Goal: Check status: Check status

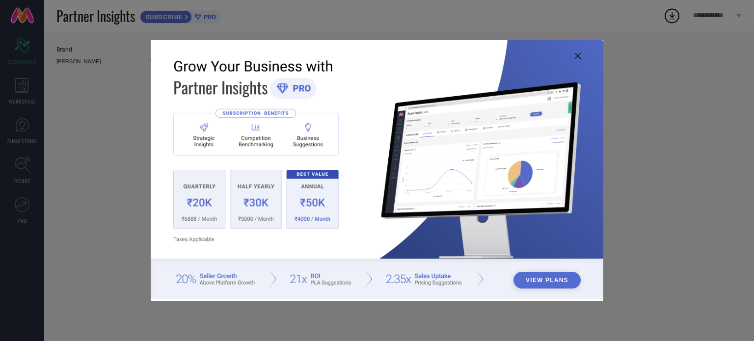
type input "All"
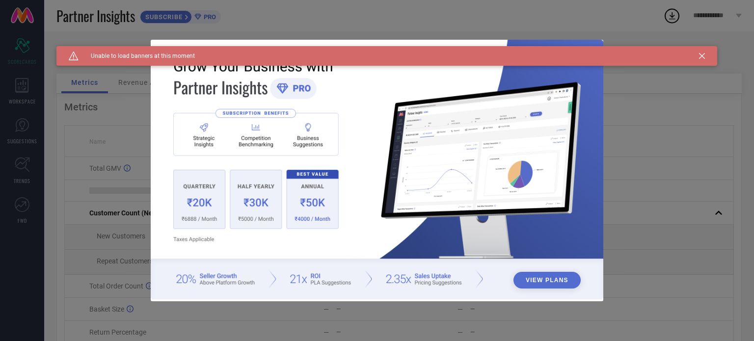
click at [703, 54] on icon at bounding box center [702, 56] width 6 height 6
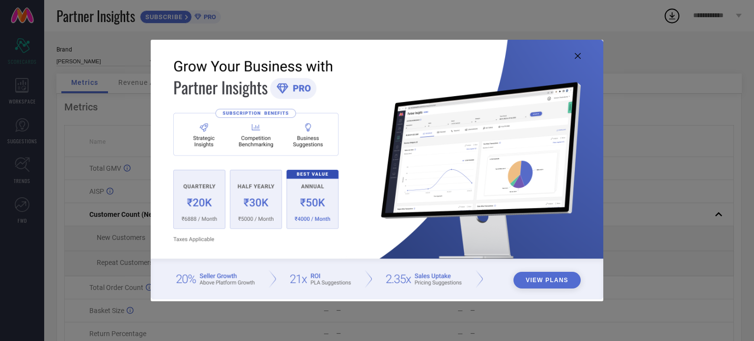
click at [578, 56] on icon at bounding box center [578, 56] width 6 height 6
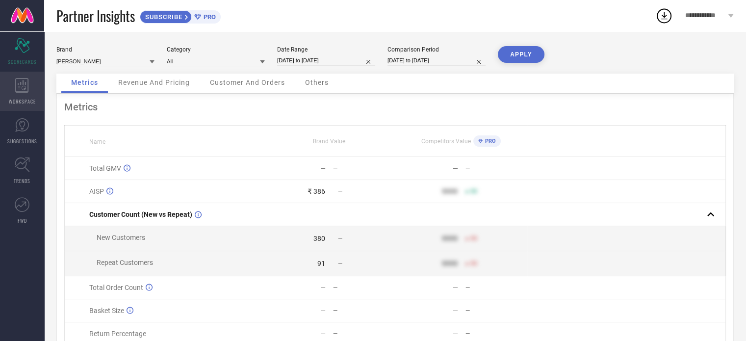
click at [29, 81] on div "WORKSPACE" at bounding box center [22, 91] width 44 height 39
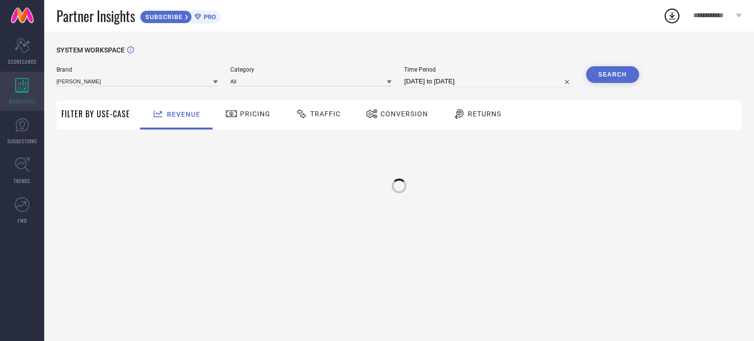
type input "[PERSON_NAME]"
type input "All"
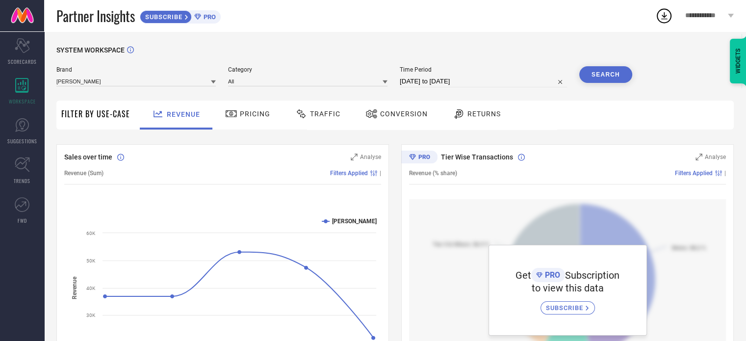
click at [512, 74] on div "Time Period [DATE] to [DATE]" at bounding box center [483, 76] width 167 height 21
select select "8"
select select "2025"
select select "9"
select select "2025"
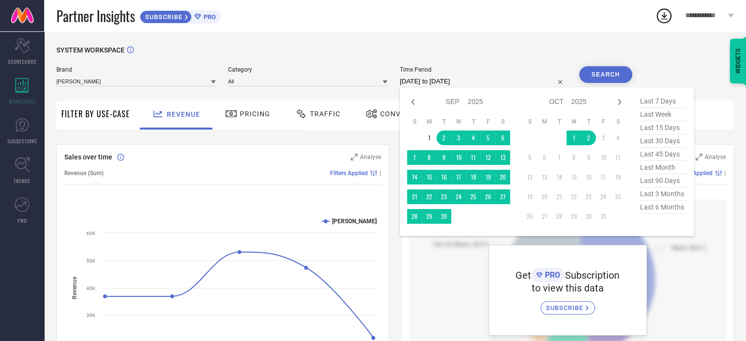
click at [495, 79] on input "[DATE] to [DATE]" at bounding box center [483, 82] width 167 height 12
click at [672, 180] on span "last 90 days" at bounding box center [662, 180] width 49 height 13
type input "[DATE] to [DATE]"
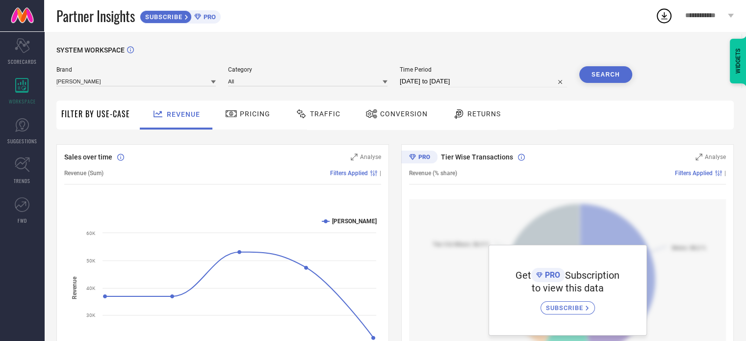
select select "6"
select select "2025"
select select "7"
select select "2025"
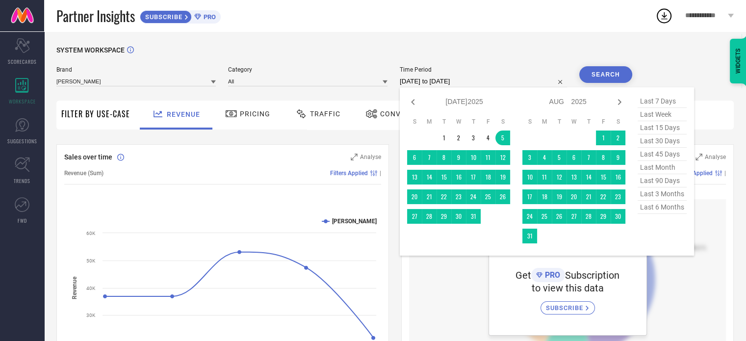
click at [538, 76] on input "[DATE] to [DATE]" at bounding box center [483, 82] width 167 height 12
click at [668, 214] on span "last 6 months" at bounding box center [662, 207] width 49 height 13
type input "[DATE] to [DATE]"
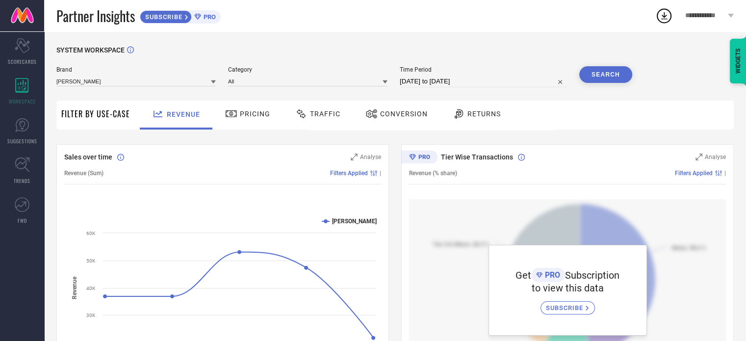
click at [601, 73] on button "Search" at bounding box center [606, 74] width 53 height 17
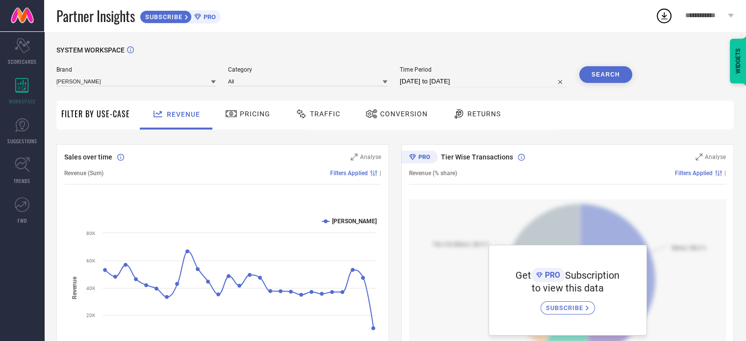
click at [506, 79] on input "[DATE] to [DATE]" at bounding box center [483, 82] width 167 height 12
select select "3"
select select "2025"
select select "4"
select select "2025"
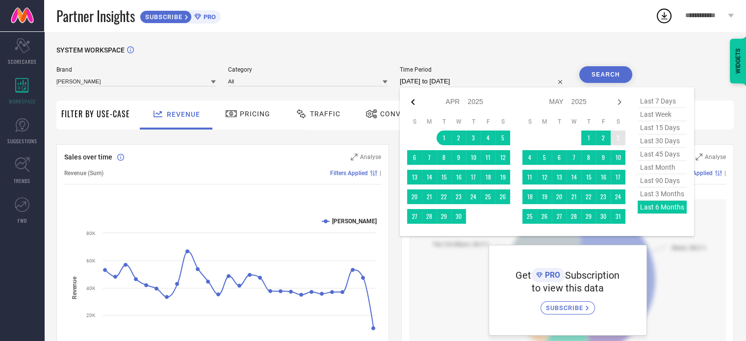
click at [415, 104] on icon at bounding box center [413, 102] width 12 height 12
select select "2"
select select "2025"
select select "3"
select select "2025"
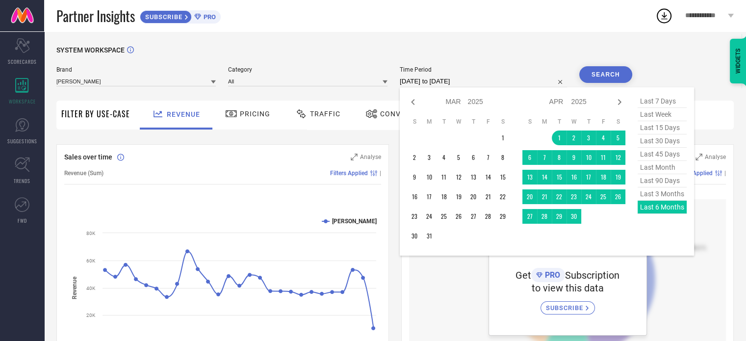
click at [415, 104] on icon at bounding box center [413, 102] width 12 height 12
select select "1"
select select "2025"
select select "2"
select select "2025"
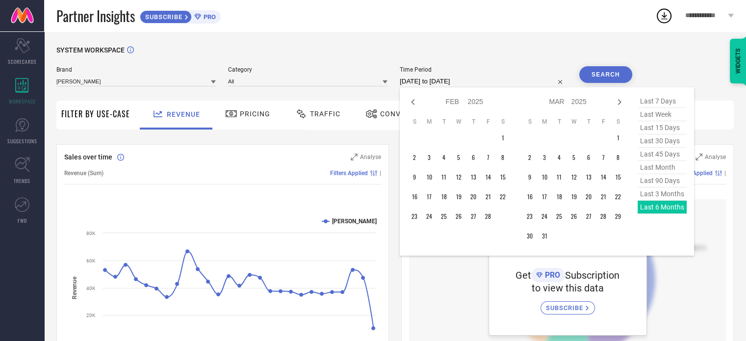
click at [415, 104] on icon at bounding box center [413, 102] width 12 height 12
select select "2025"
select select "1"
select select "2025"
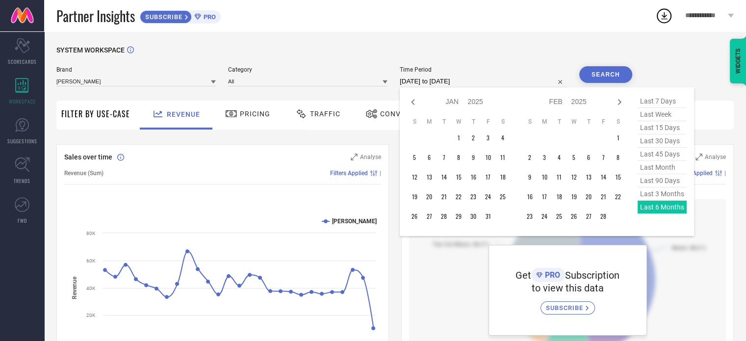
click at [415, 104] on icon at bounding box center [413, 102] width 12 height 12
select select "11"
select select "2024"
select select "2025"
click at [415, 104] on icon at bounding box center [413, 102] width 12 height 12
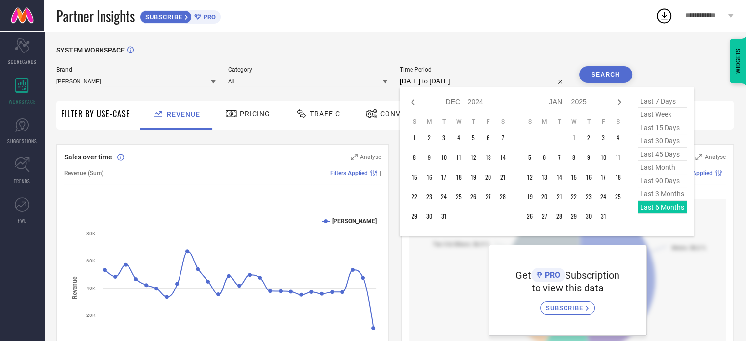
select select "10"
select select "2024"
select select "11"
select select "2024"
click at [415, 104] on icon at bounding box center [413, 102] width 12 height 12
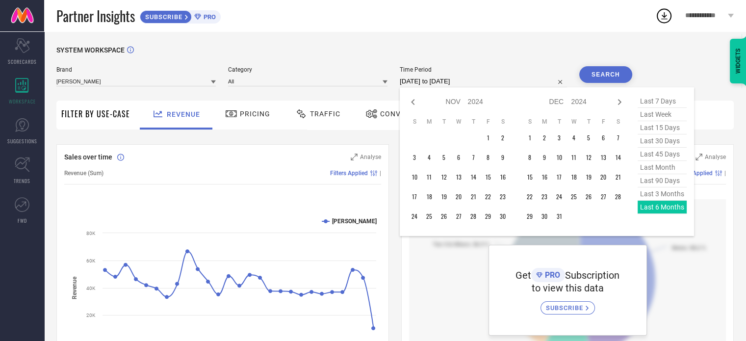
select select "9"
select select "2024"
select select "10"
select select "2024"
click at [415, 104] on icon at bounding box center [413, 102] width 12 height 12
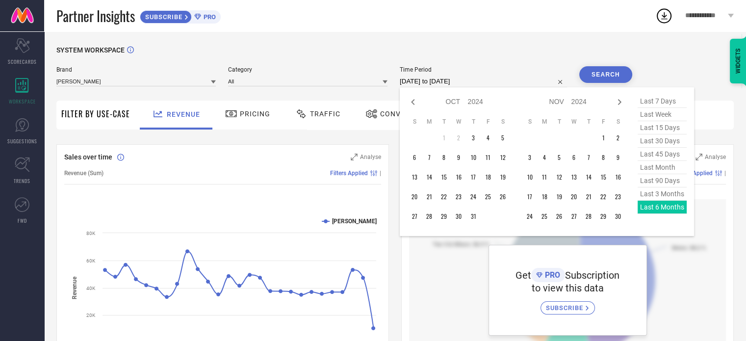
select select "8"
select select "2024"
select select "9"
select select "2024"
click at [626, 102] on icon at bounding box center [620, 102] width 12 height 12
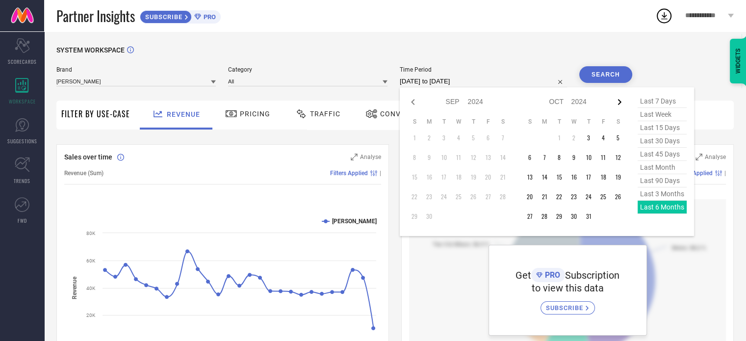
select select "9"
select select "2024"
select select "10"
select select "2024"
click at [415, 104] on icon at bounding box center [413, 102] width 12 height 12
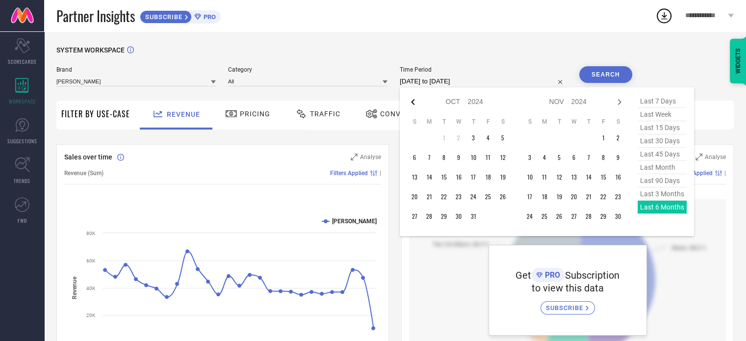
select select "8"
select select "2024"
select select "9"
select select "2024"
type input "After [DATE]"
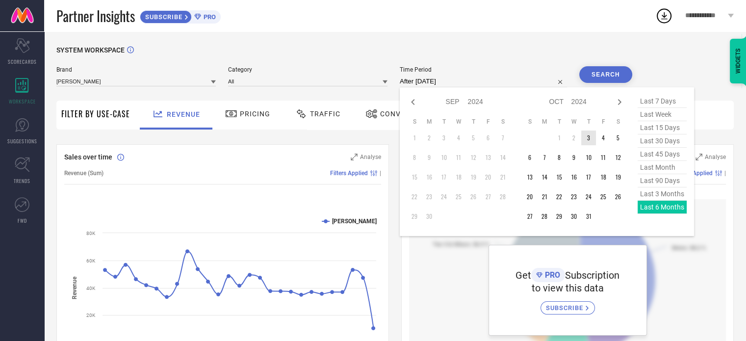
click at [594, 142] on td "3" at bounding box center [589, 138] width 15 height 15
click at [618, 106] on icon at bounding box center [620, 102] width 12 height 12
select select "9"
select select "2024"
select select "10"
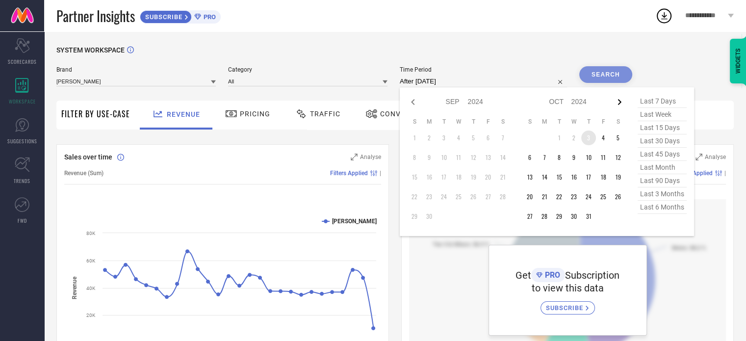
select select "2024"
click at [618, 106] on icon at bounding box center [620, 102] width 12 height 12
select select "10"
select select "2024"
select select "11"
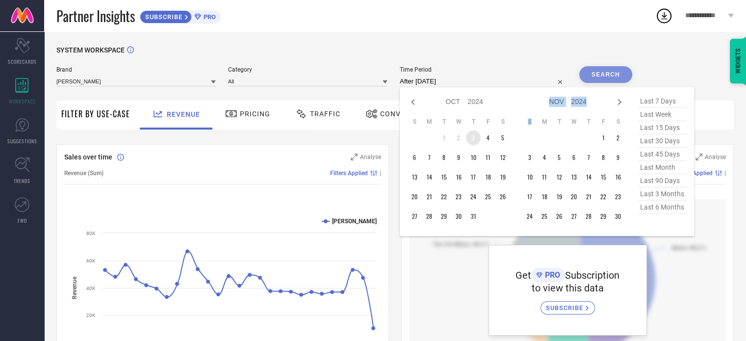
select select "2024"
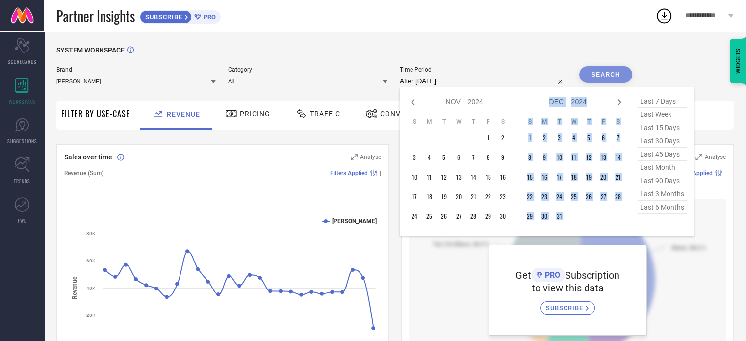
click at [618, 106] on icon at bounding box center [620, 102] width 12 height 12
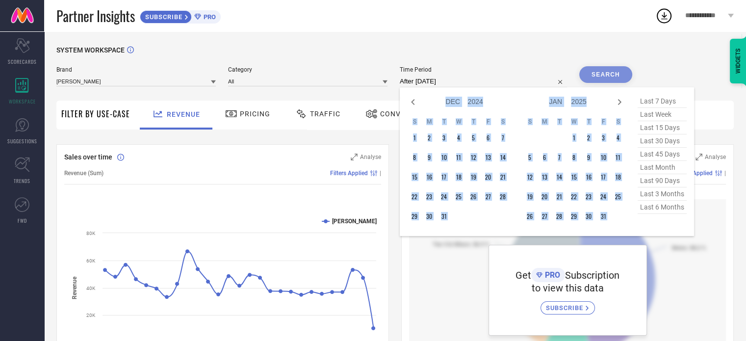
click at [618, 106] on icon at bounding box center [620, 102] width 12 height 12
select select "1"
select select "2025"
select select "2"
select select "2025"
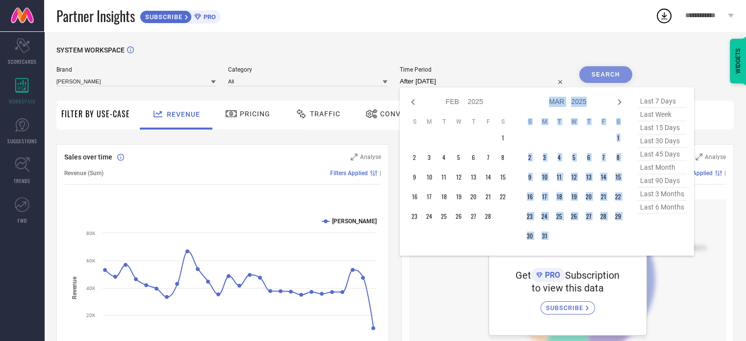
click at [618, 106] on icon at bounding box center [620, 102] width 12 height 12
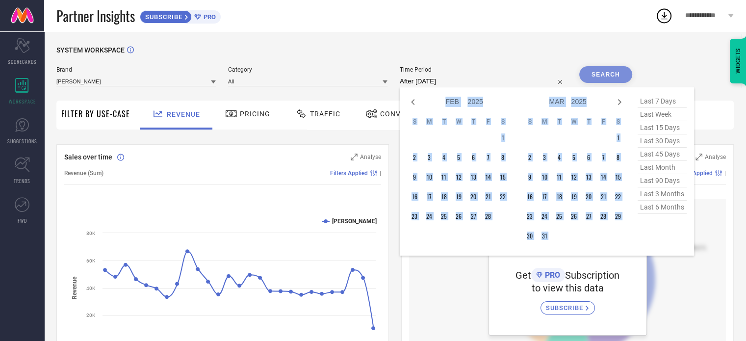
select select "2"
select select "2025"
select select "3"
select select "2025"
click at [618, 106] on icon at bounding box center [620, 102] width 12 height 12
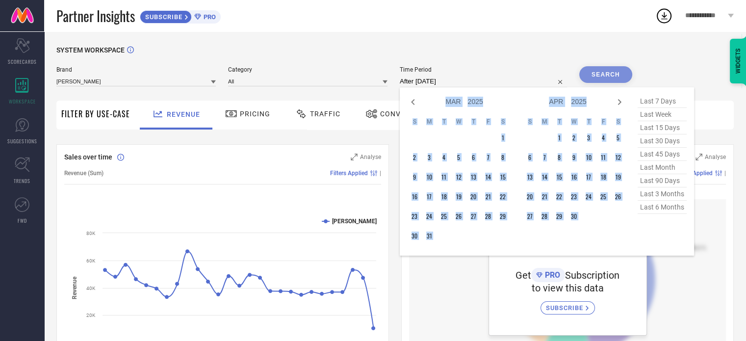
select select "3"
select select "2025"
select select "4"
select select "2025"
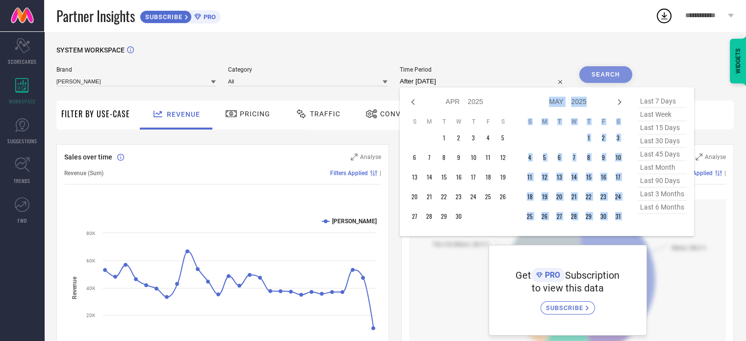
click at [618, 106] on icon at bounding box center [620, 102] width 12 height 12
select select "4"
select select "2025"
select select "5"
select select "2025"
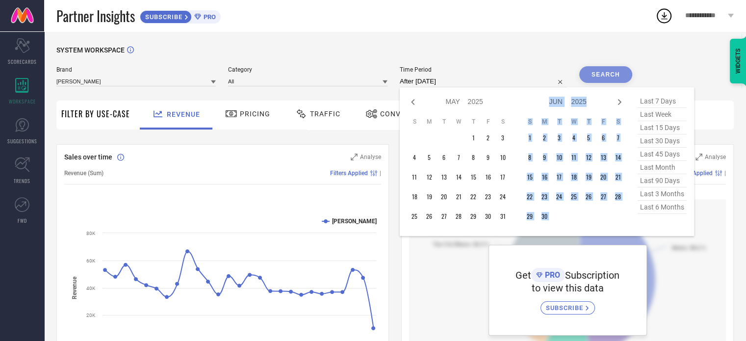
click at [618, 106] on icon at bounding box center [620, 102] width 12 height 12
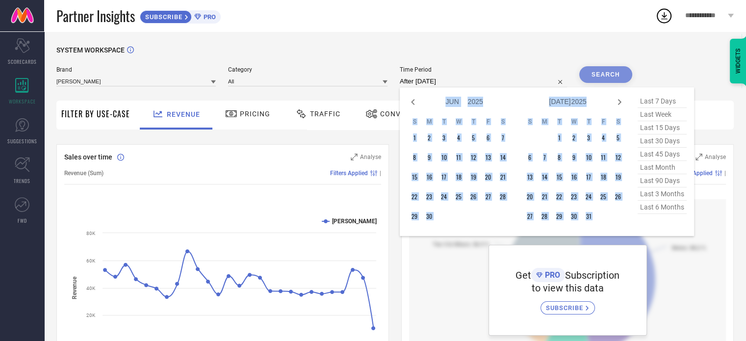
click at [618, 106] on icon at bounding box center [620, 102] width 12 height 12
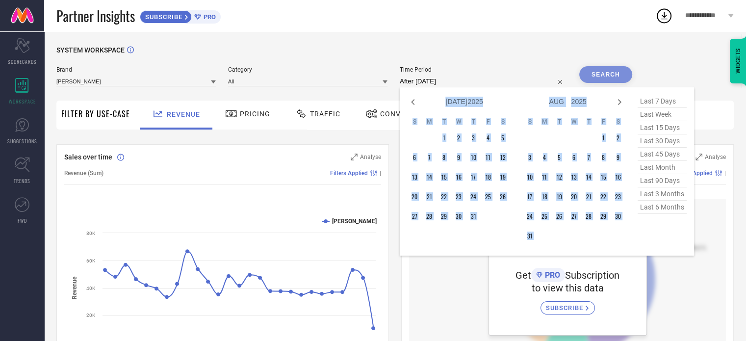
click at [618, 106] on icon at bounding box center [620, 102] width 12 height 12
select select "8"
select select "2025"
select select "9"
select select "2025"
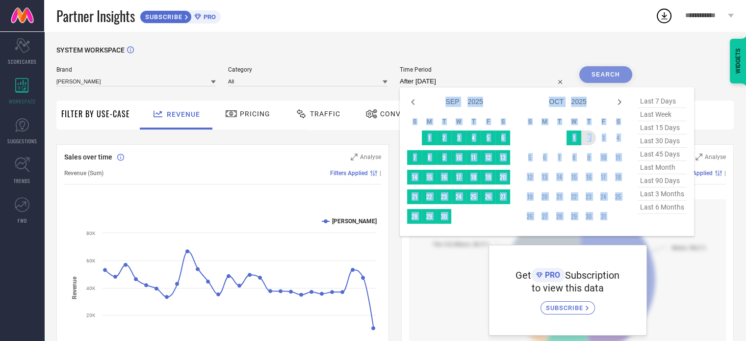
type input "[DATE] to [DATE]"
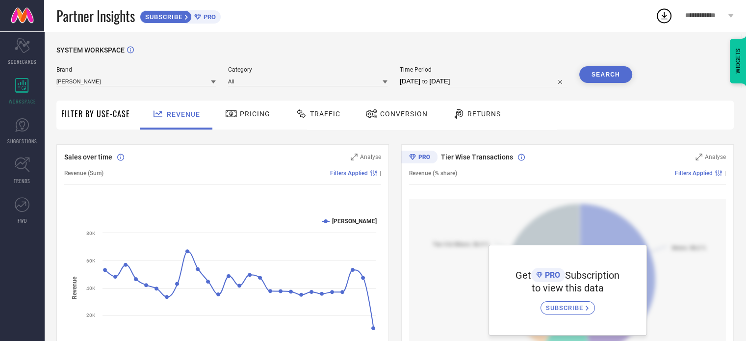
click at [604, 76] on button "Search" at bounding box center [606, 74] width 53 height 17
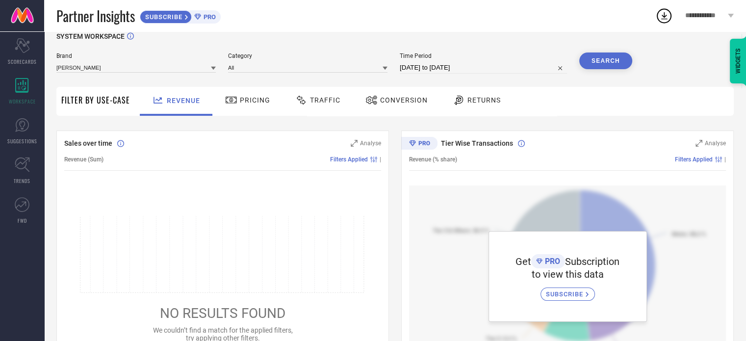
scroll to position [24, 0]
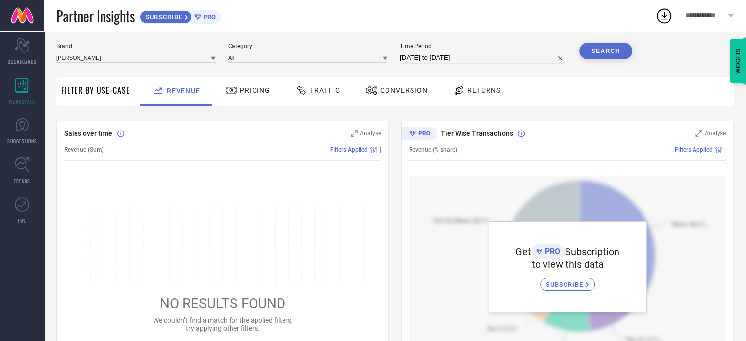
click at [507, 53] on input "[DATE] to [DATE]" at bounding box center [483, 58] width 167 height 12
select select "9"
select select "2024"
select select "10"
select select "2024"
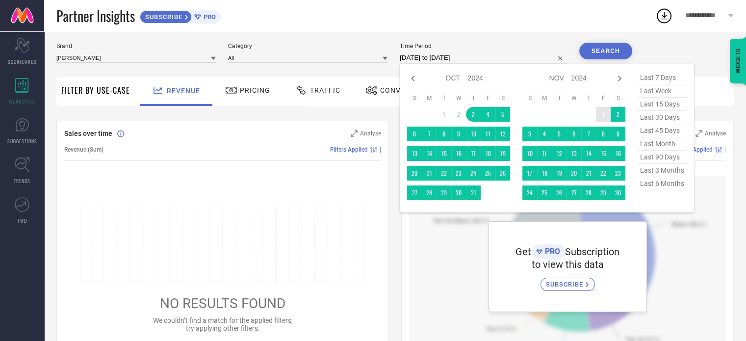
type input "After [DATE]"
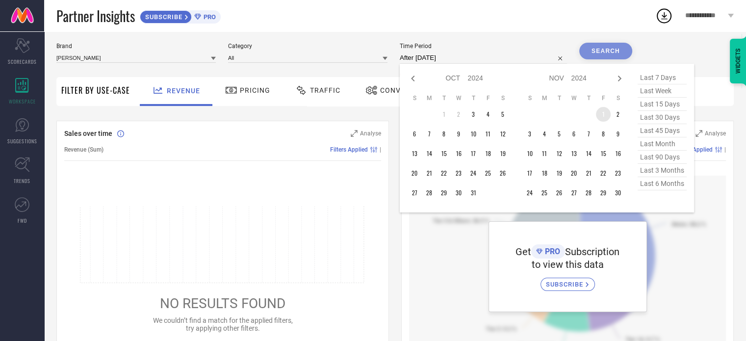
click at [605, 113] on td "1" at bounding box center [603, 114] width 15 height 15
click at [622, 78] on icon at bounding box center [620, 79] width 12 height 12
select select "11"
select select "2024"
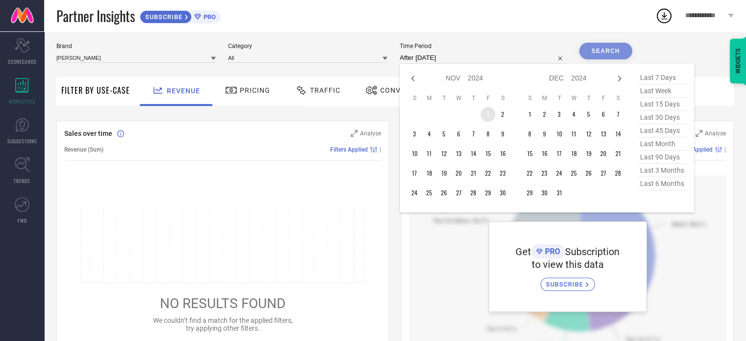
select select "2025"
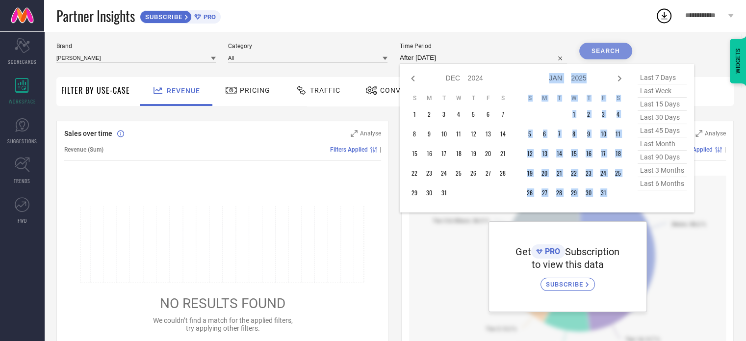
click at [622, 78] on icon at bounding box center [620, 79] width 12 height 12
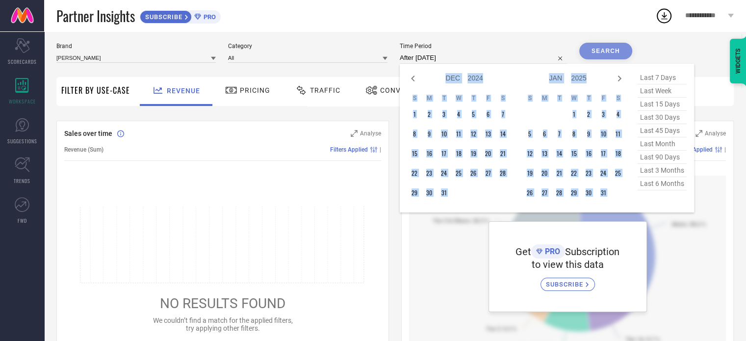
select select "1"
select select "2025"
select select "2"
select select "2025"
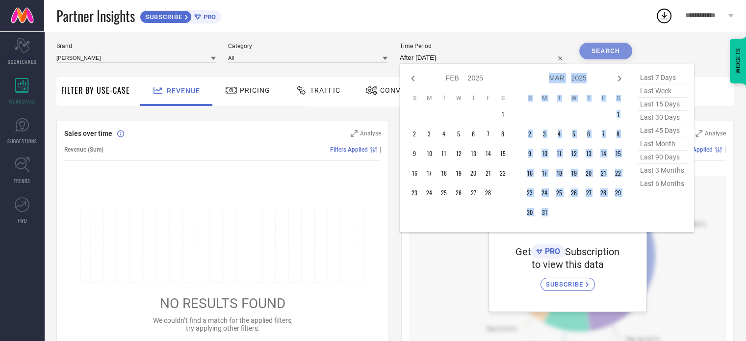
click at [622, 78] on icon at bounding box center [620, 79] width 12 height 12
select select "2"
select select "2025"
select select "3"
select select "2025"
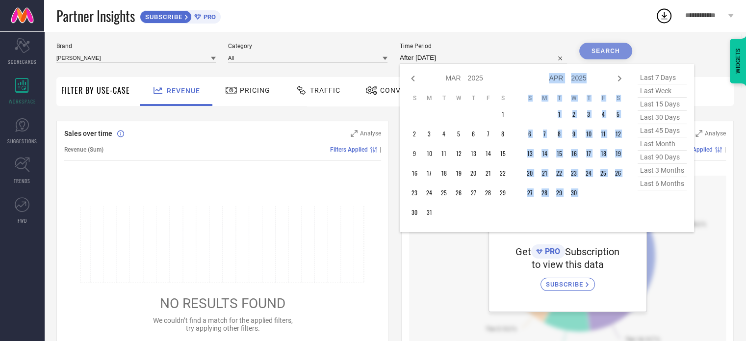
click at [622, 78] on icon at bounding box center [620, 79] width 12 height 12
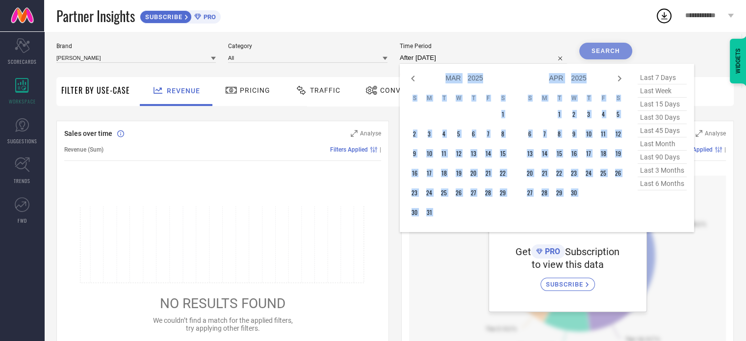
select select "4"
select select "2025"
select select "5"
select select "2025"
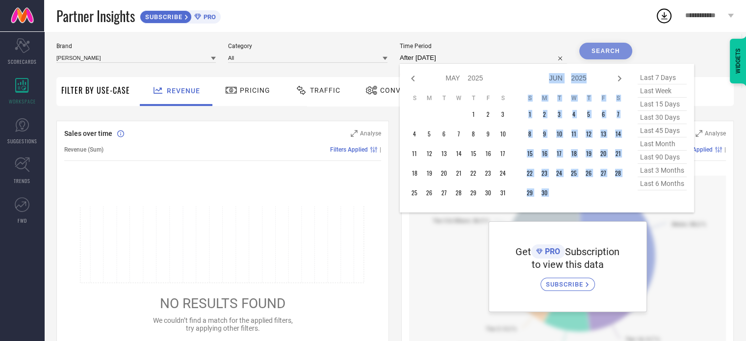
click at [622, 78] on icon at bounding box center [620, 79] width 12 height 12
select select "5"
select select "2025"
select select "6"
select select "2025"
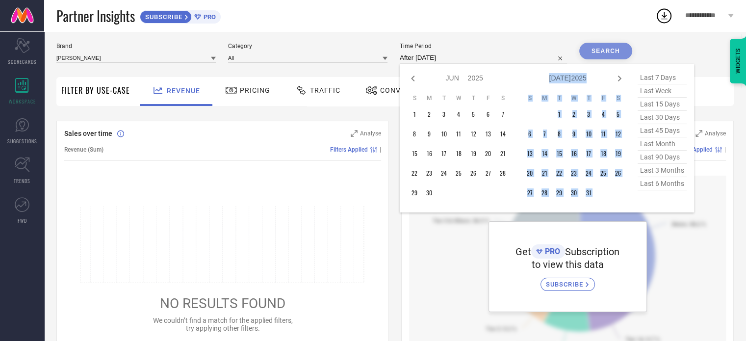
click at [622, 78] on icon at bounding box center [620, 79] width 12 height 12
select select "6"
select select "2025"
select select "7"
select select "2025"
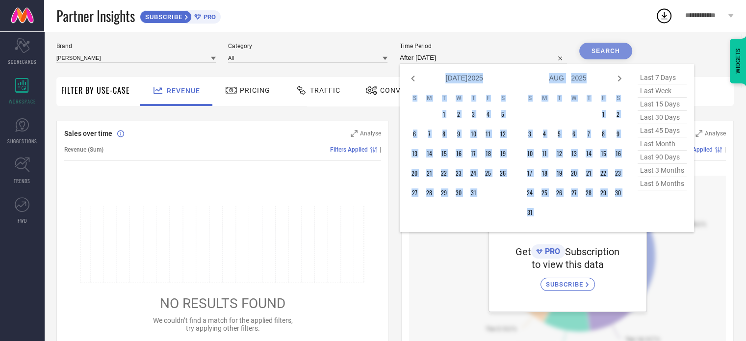
click at [622, 78] on icon at bounding box center [620, 79] width 12 height 12
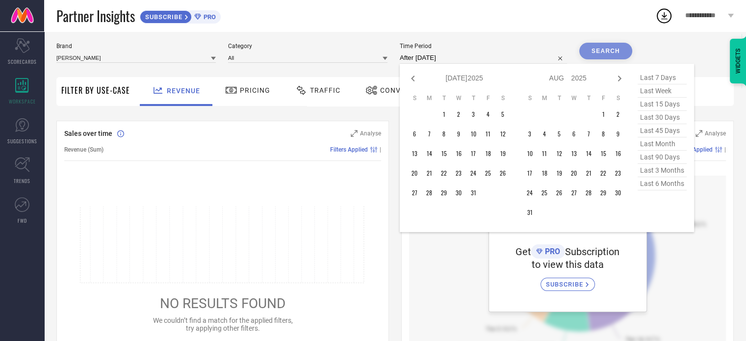
select select "7"
select select "2025"
select select "8"
select select "2025"
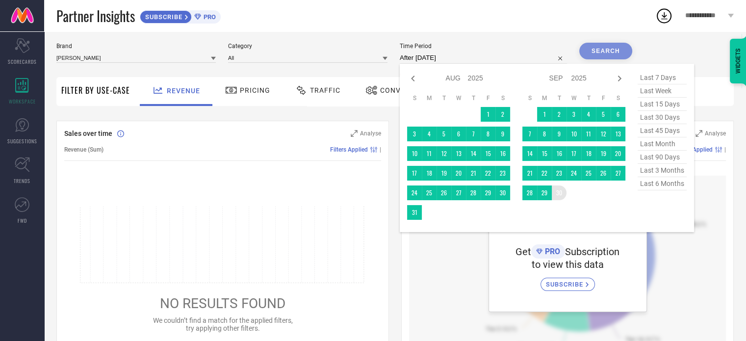
type input "[DATE] to [DATE]"
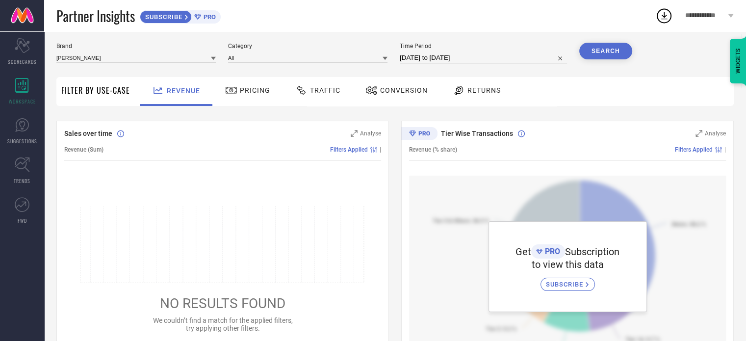
click at [621, 51] on button "Search" at bounding box center [606, 51] width 53 height 17
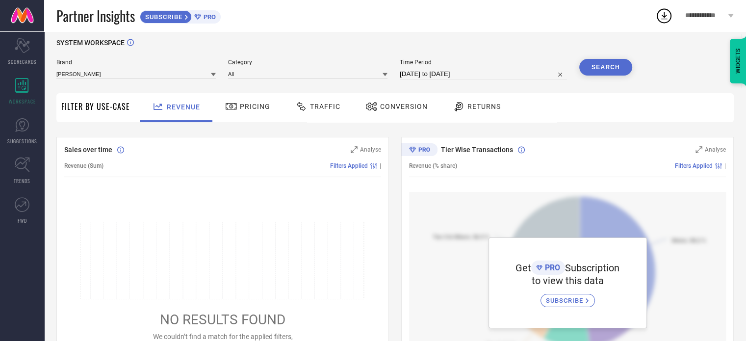
scroll to position [0, 0]
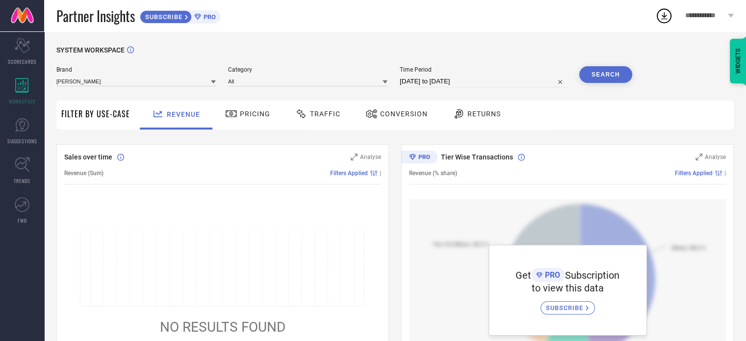
click at [491, 85] on input "[DATE] to [DATE]" at bounding box center [483, 82] width 167 height 12
select select "10"
select select "2024"
select select "11"
select select "2024"
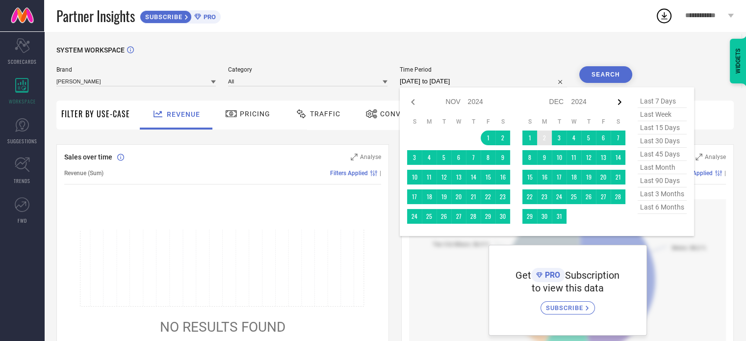
click at [618, 105] on icon at bounding box center [620, 102] width 12 height 12
select select "11"
select select "2024"
select select "2025"
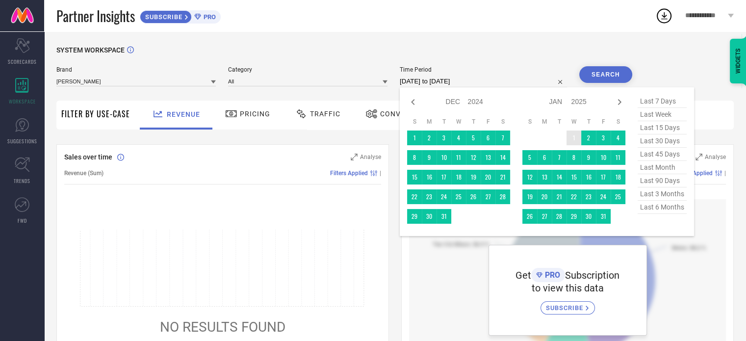
type input "After [DATE]"
click at [570, 136] on td "1" at bounding box center [574, 138] width 15 height 15
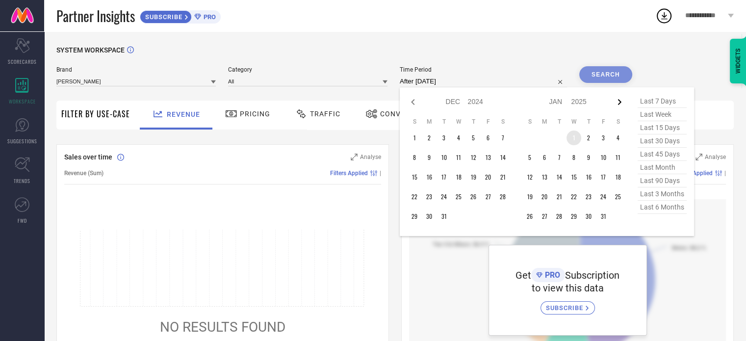
click at [618, 102] on icon at bounding box center [620, 102] width 12 height 12
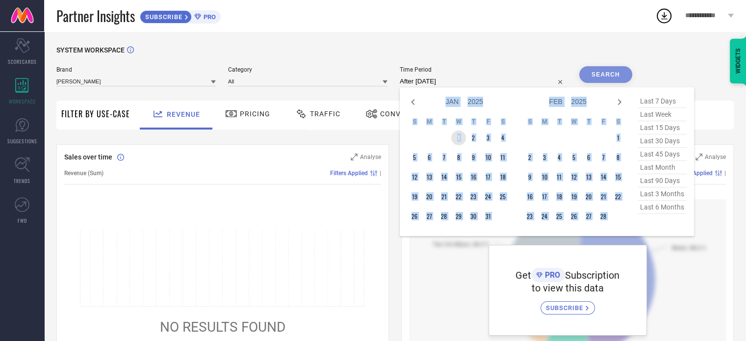
select select "2"
select select "2025"
select select "3"
select select "2025"
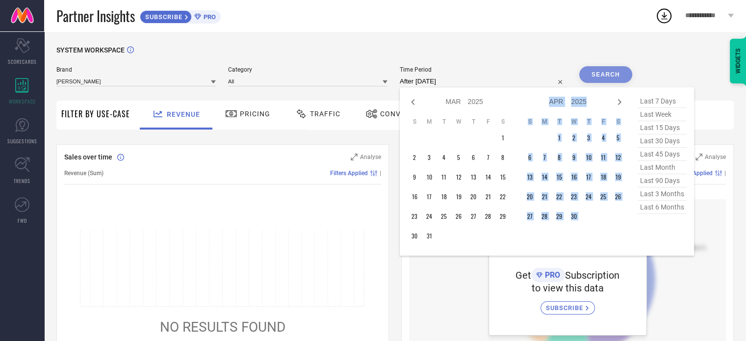
click at [618, 102] on icon at bounding box center [620, 102] width 12 height 12
select select "3"
select select "2025"
select select "4"
select select "2025"
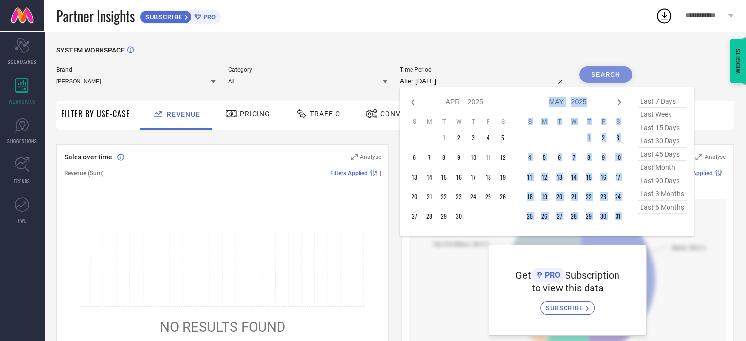
click at [618, 102] on icon at bounding box center [620, 102] width 12 height 12
select select "4"
select select "2025"
select select "5"
select select "2025"
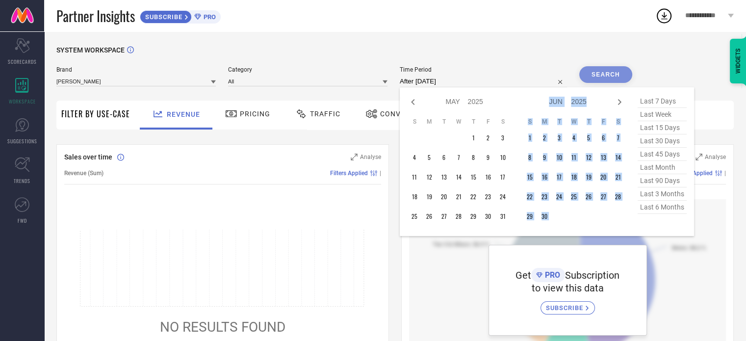
click at [618, 102] on icon at bounding box center [620, 102] width 12 height 12
select select "5"
select select "2025"
select select "6"
select select "2025"
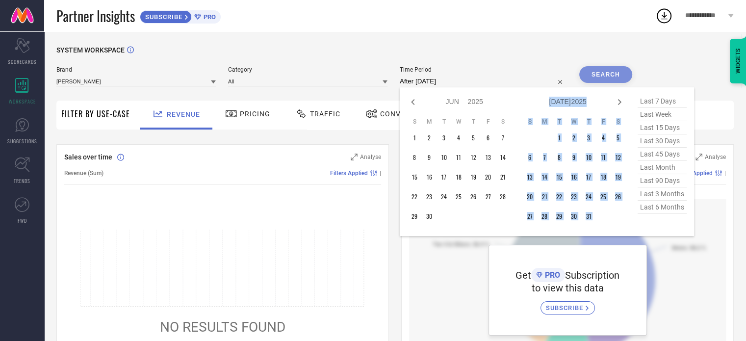
click at [618, 102] on icon at bounding box center [620, 102] width 12 height 12
select select "6"
select select "2025"
select select "7"
select select "2025"
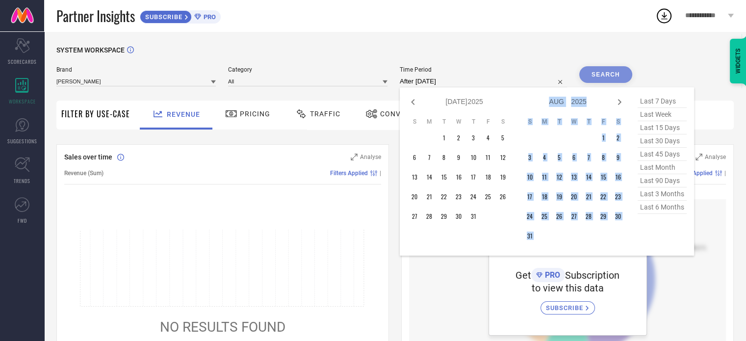
click at [618, 102] on icon at bounding box center [620, 102] width 12 height 12
select select "7"
select select "2025"
select select "8"
select select "2025"
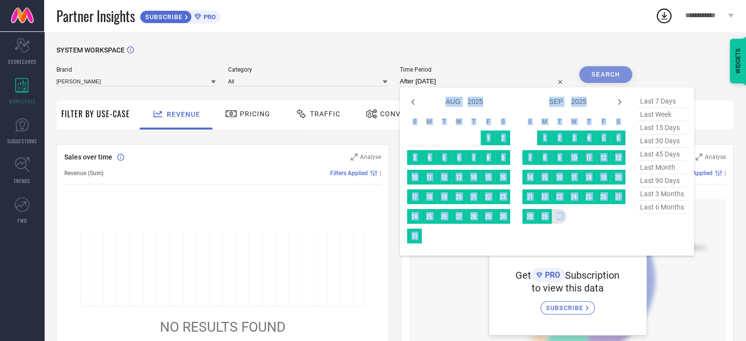
type input "[DATE] to [DATE]"
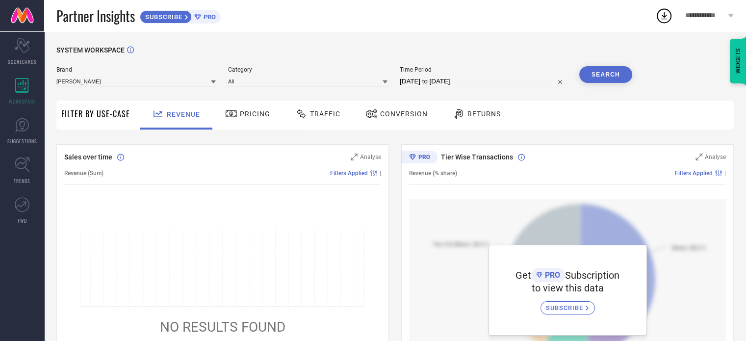
click at [602, 75] on button "Search" at bounding box center [606, 74] width 53 height 17
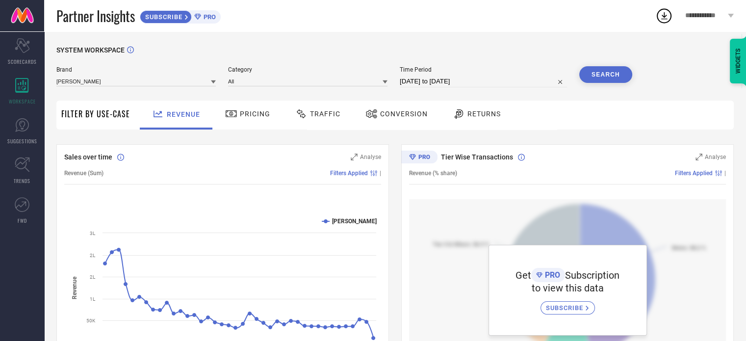
scroll to position [57, 0]
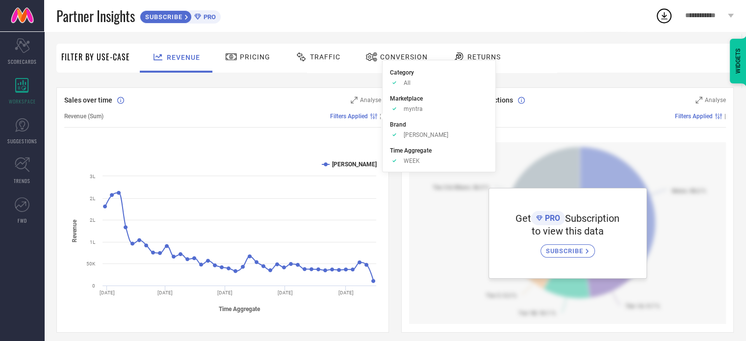
click at [363, 115] on span "Filters Applied" at bounding box center [349, 116] width 38 height 7
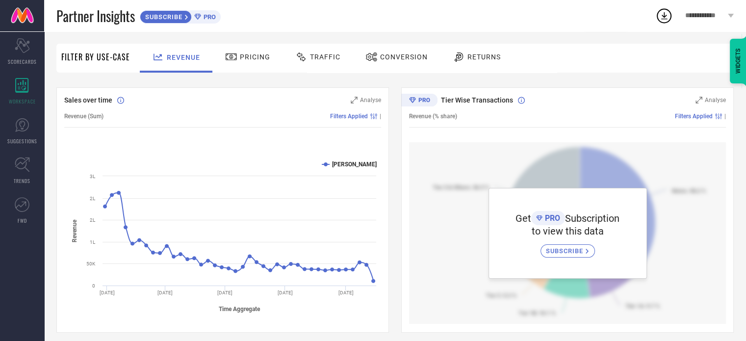
scroll to position [0, 0]
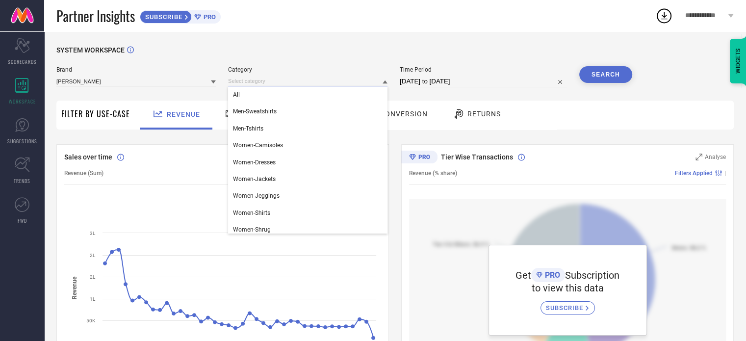
click at [266, 85] on input at bounding box center [307, 81] width 159 height 10
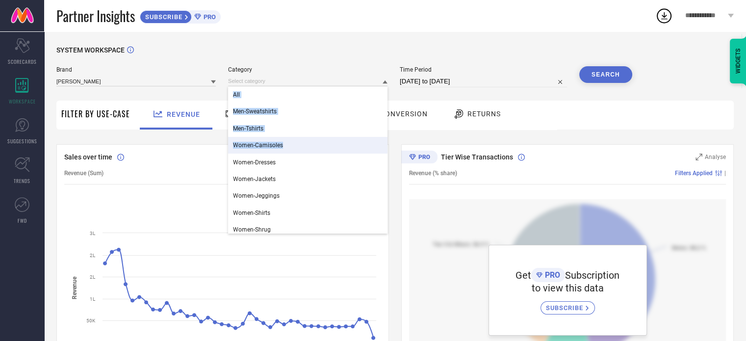
drag, startPoint x: 381, startPoint y: 140, endPoint x: 384, endPoint y: 164, distance: 24.7
click at [384, 164] on div "All Men-Sweatshirts Men-Tshirts Women-Camisoles Women-Dresses Women-Jackets Wom…" at bounding box center [307, 159] width 159 height 147
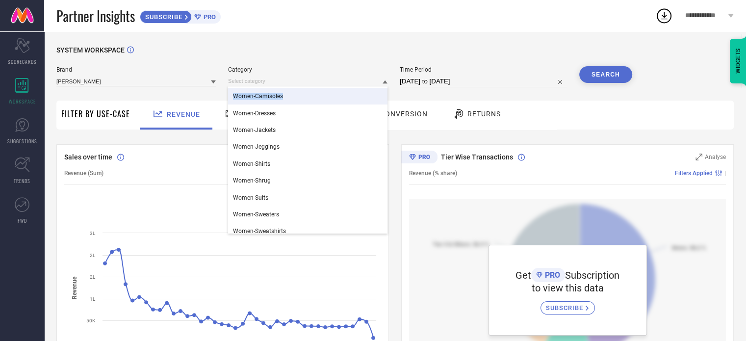
scroll to position [89, 0]
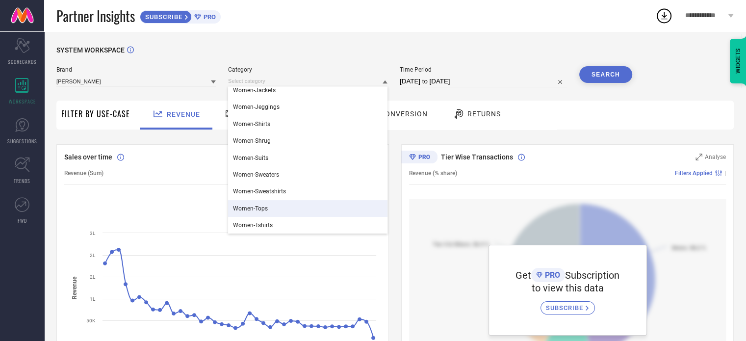
click at [265, 215] on div "Women-Tops" at bounding box center [307, 208] width 159 height 17
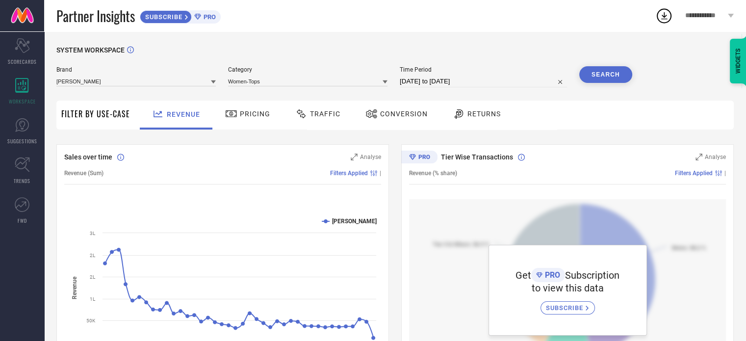
click at [619, 76] on button "Search" at bounding box center [606, 74] width 53 height 17
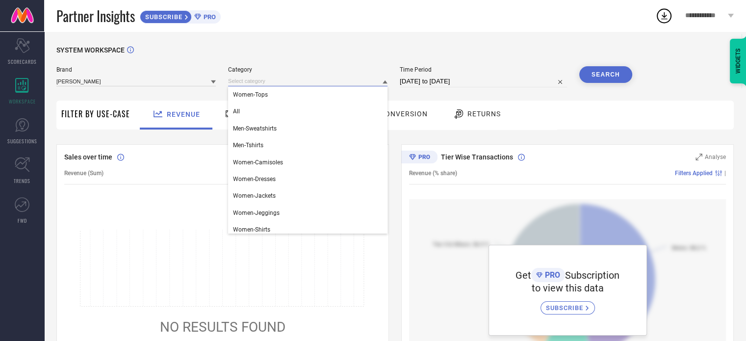
click at [374, 82] on input at bounding box center [307, 81] width 159 height 10
click at [361, 107] on div "All" at bounding box center [307, 111] width 159 height 17
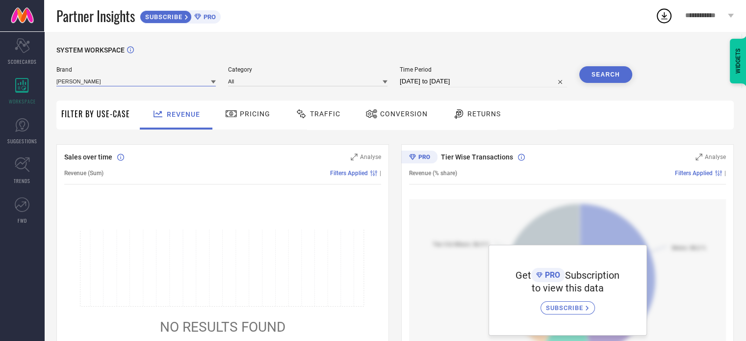
click at [152, 79] on input at bounding box center [135, 81] width 159 height 10
click at [610, 72] on button "Search" at bounding box center [606, 74] width 53 height 17
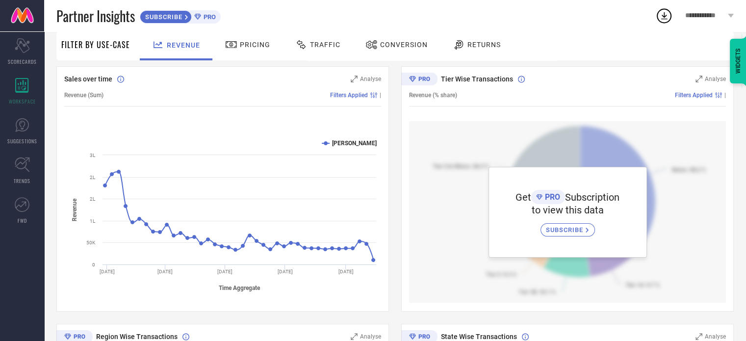
scroll to position [0, 0]
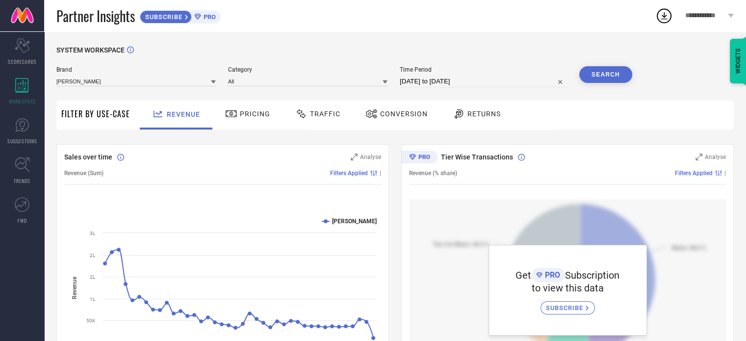
click at [258, 117] on span "Pricing" at bounding box center [255, 114] width 30 height 8
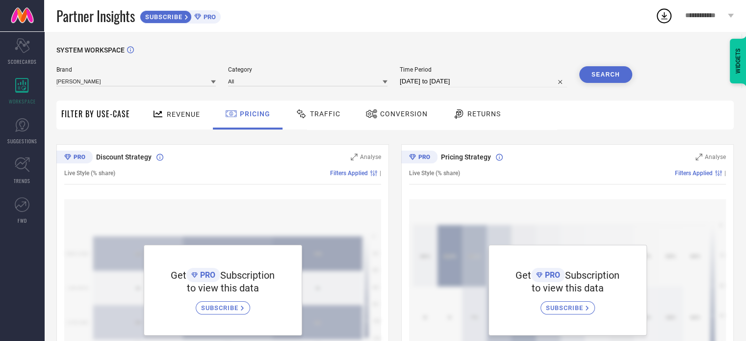
click at [158, 111] on icon at bounding box center [158, 114] width 12 height 12
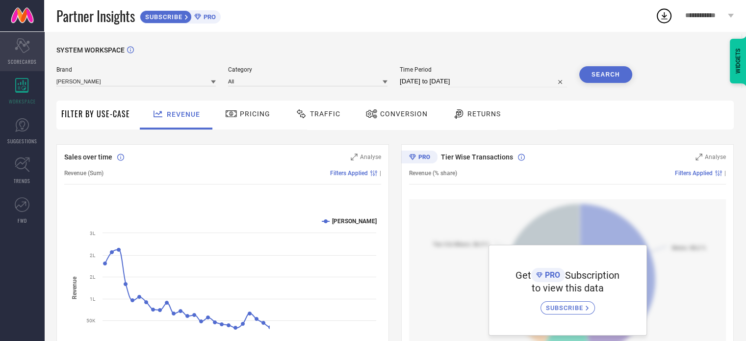
click at [27, 42] on icon at bounding box center [22, 45] width 15 height 15
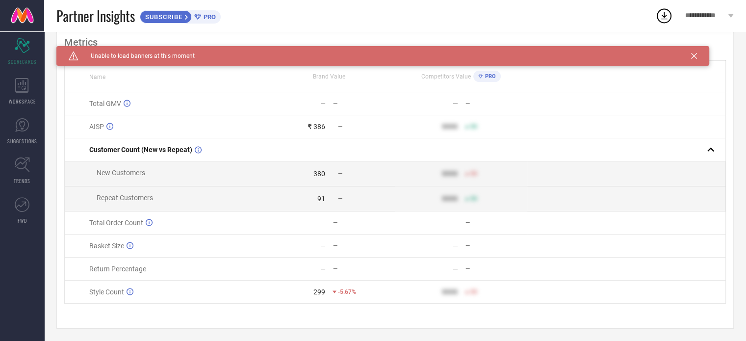
scroll to position [71, 0]
